Goal: Use online tool/utility: Use online tool/utility

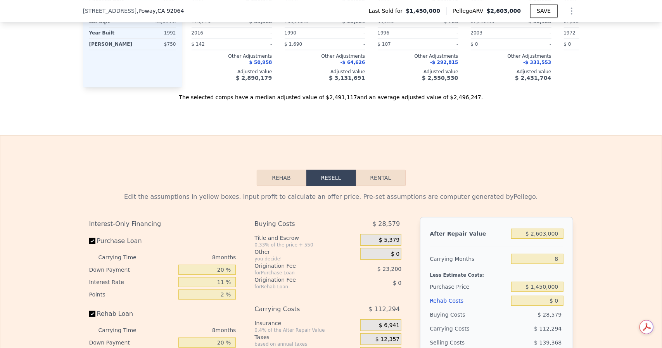
scroll to position [1112, 0]
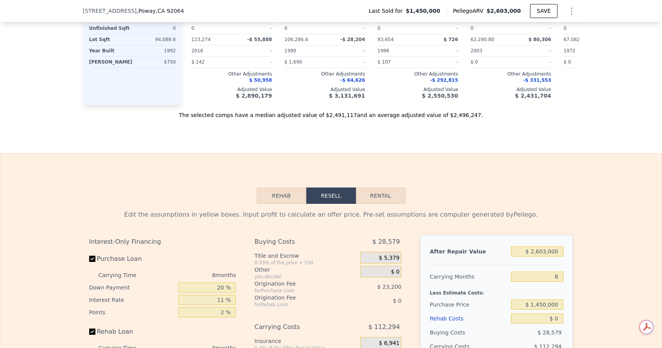
click at [287, 194] on button "Rehab" at bounding box center [282, 196] width 50 height 16
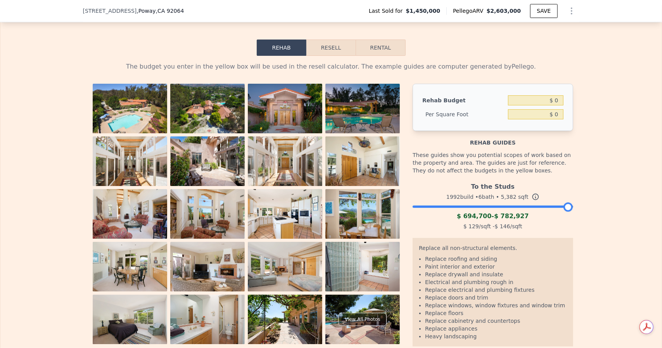
scroll to position [1259, 0]
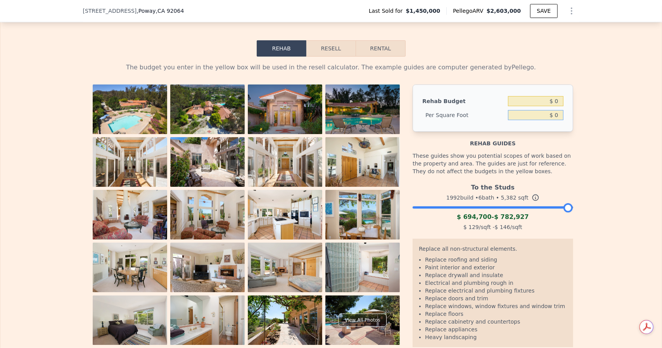
click at [539, 112] on input "$ 0" at bounding box center [535, 115] width 55 height 10
type input "$ 0"
type input "$ 100"
click at [611, 119] on div "The budget you enter in the yellow box will be used in the resell calculator. T…" at bounding box center [330, 212] width 661 height 310
type input "$ 538,200"
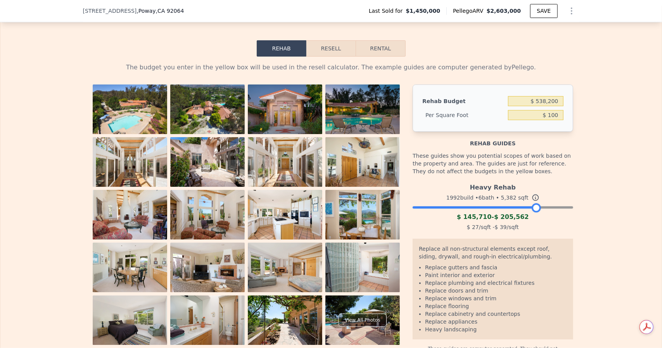
drag, startPoint x: 564, startPoint y: 206, endPoint x: 493, endPoint y: 205, distance: 71.0
click at [532, 205] on div at bounding box center [536, 207] width 9 height 9
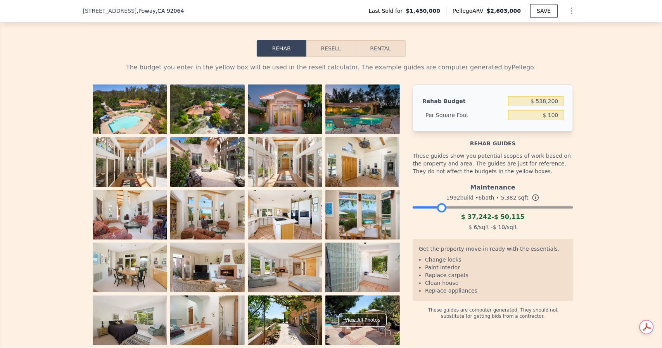
drag, startPoint x: 443, startPoint y: 204, endPoint x: 439, endPoint y: 203, distance: 4.3
click at [439, 203] on div at bounding box center [493, 205] width 160 height 5
click at [439, 203] on div at bounding box center [441, 207] width 9 height 9
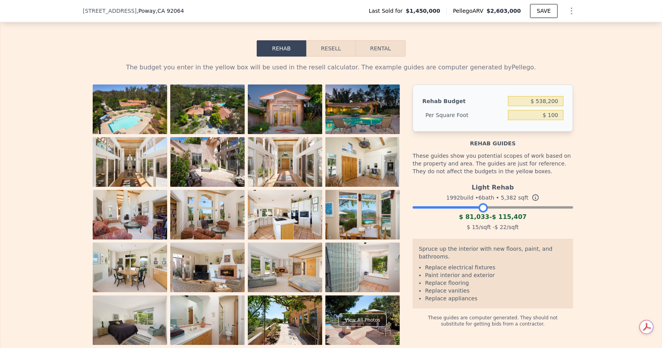
drag, startPoint x: 448, startPoint y: 203, endPoint x: 483, endPoint y: 198, distance: 35.6
click at [483, 198] on div "Light Rehab 1992 build • 6 bath • 5,382 sqft $ 81,033 - $ 115,407 $ 15 /sqft - …" at bounding box center [493, 206] width 160 height 53
drag, startPoint x: 483, startPoint y: 198, endPoint x: 523, endPoint y: 204, distance: 40.3
click at [523, 204] on div "Light Rehab 1992 build • 6 bath • 5,382 sqft $ 81,033 - $ 115,407 $ 15 /sqft - …" at bounding box center [493, 206] width 160 height 53
click at [481, 208] on div at bounding box center [483, 207] width 9 height 9
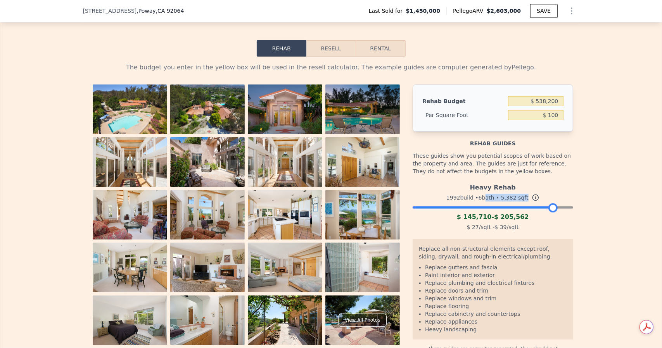
drag, startPoint x: 481, startPoint y: 207, endPoint x: 552, endPoint y: 205, distance: 70.6
click at [552, 205] on div at bounding box center [552, 207] width 9 height 9
click at [548, 116] on input "$ 100" at bounding box center [535, 115] width 55 height 10
type input "$ 50"
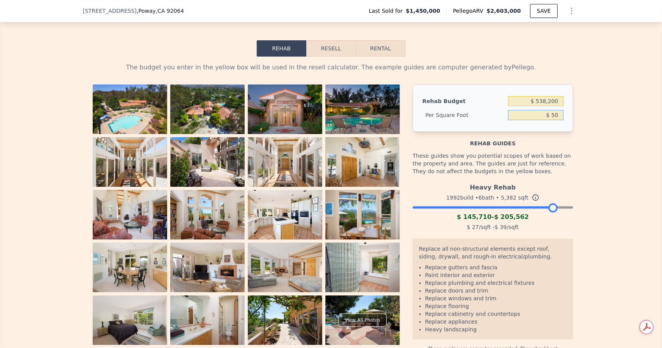
type input "$ 269,100"
click at [582, 129] on div "The budget you enter in the yellow box will be used in the resell calculator. T…" at bounding box center [330, 208] width 661 height 302
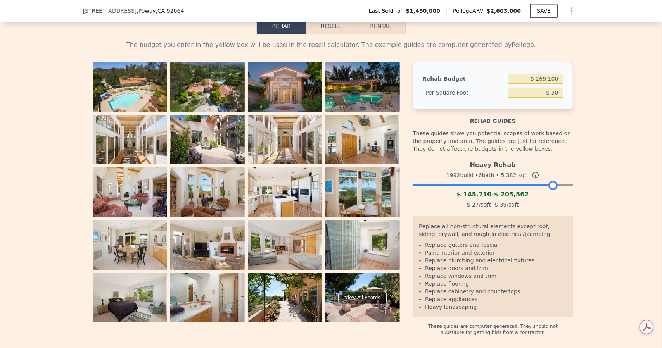
scroll to position [1252, 0]
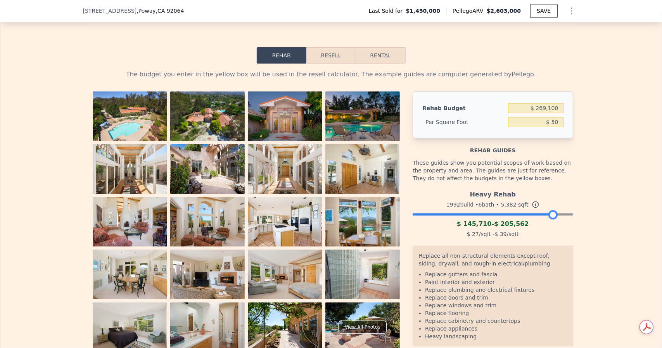
click at [332, 52] on button "Resell" at bounding box center [330, 55] width 49 height 16
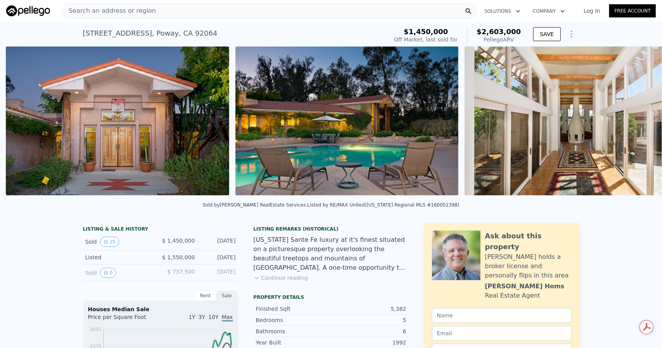
scroll to position [0, 814]
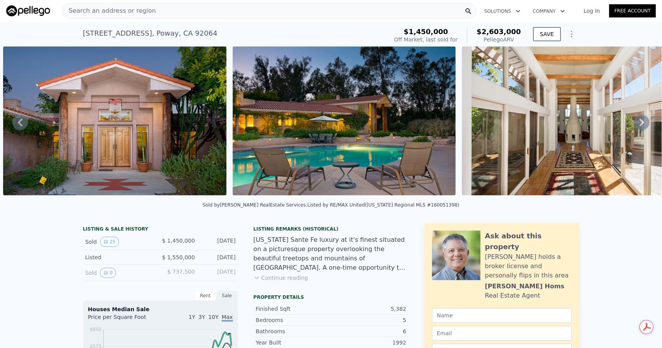
click at [161, 131] on img at bounding box center [114, 121] width 223 height 149
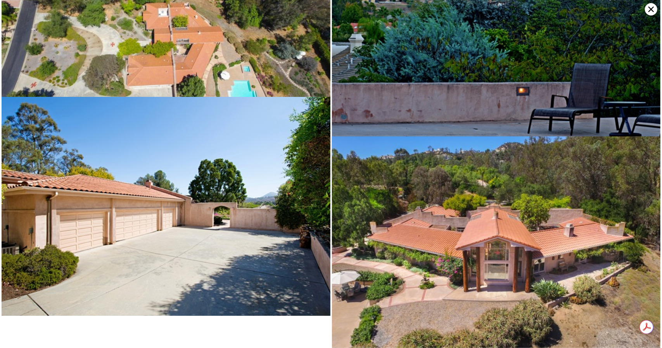
scroll to position [1914, 0]
